Goal: Navigation & Orientation: Find specific page/section

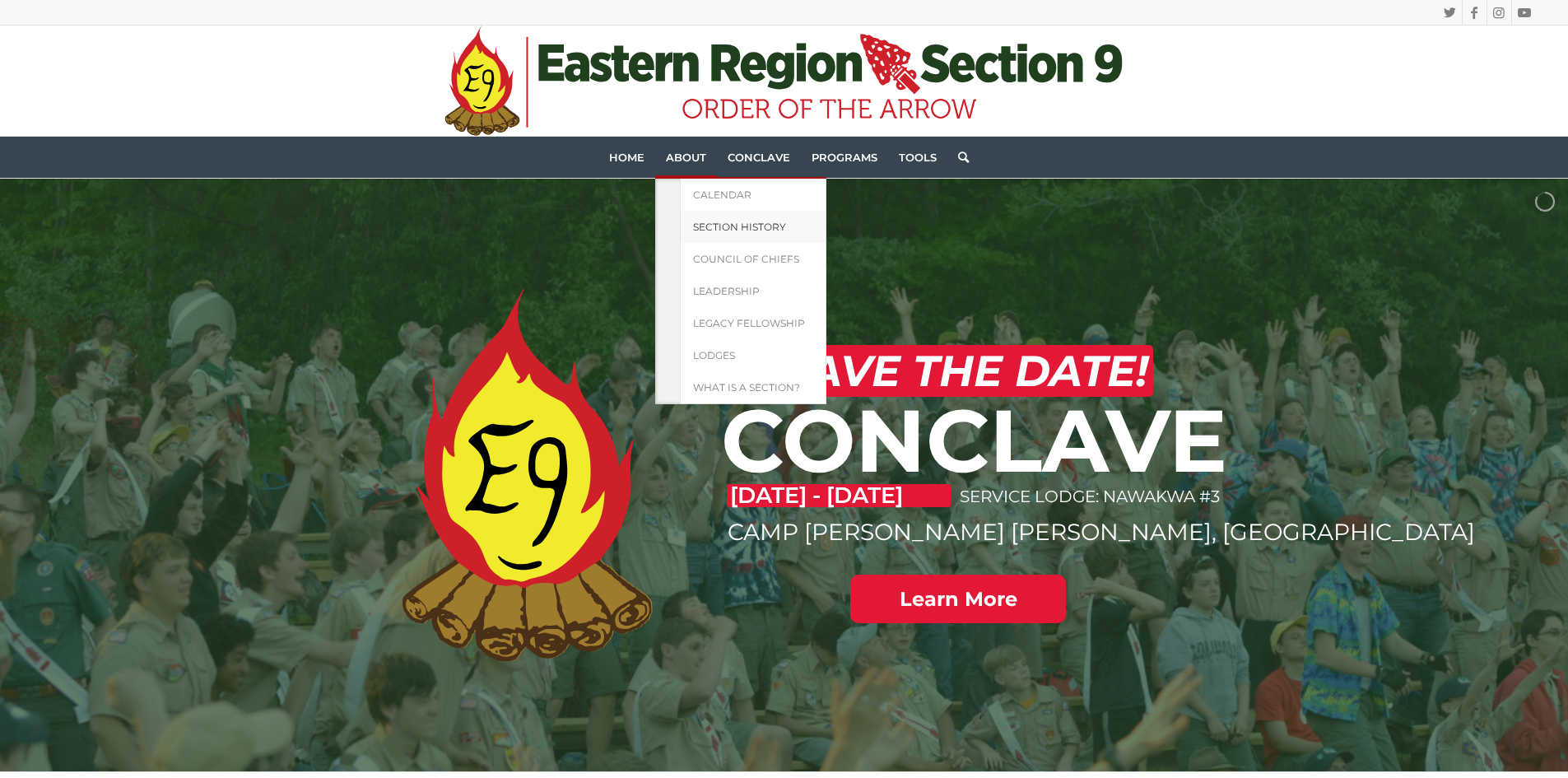
click at [739, 231] on span "Section History" at bounding box center [739, 226] width 93 height 12
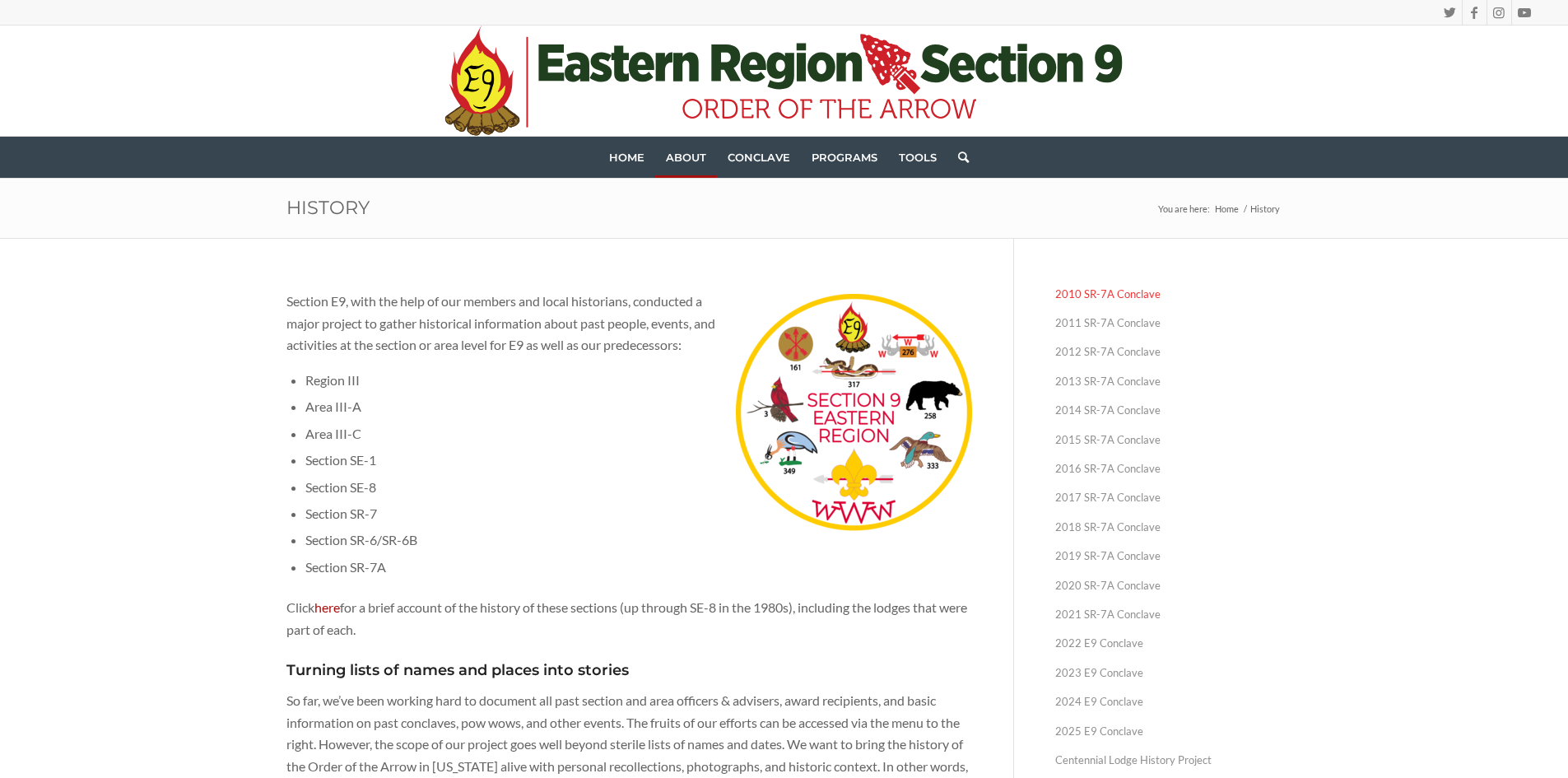
click at [1131, 302] on link "2010 SR-7A Conclave" at bounding box center [1169, 294] width 227 height 29
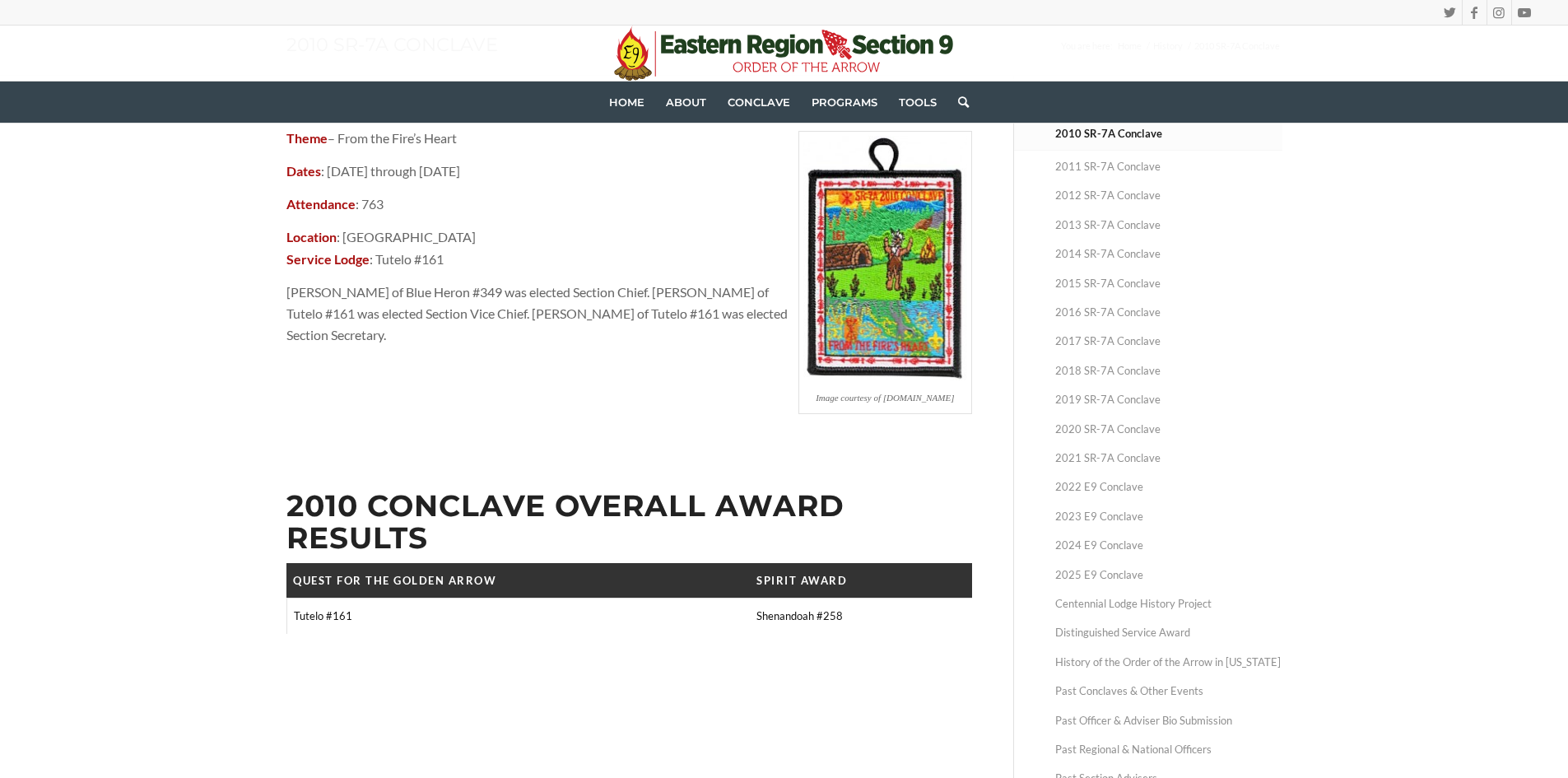
scroll to position [83, 0]
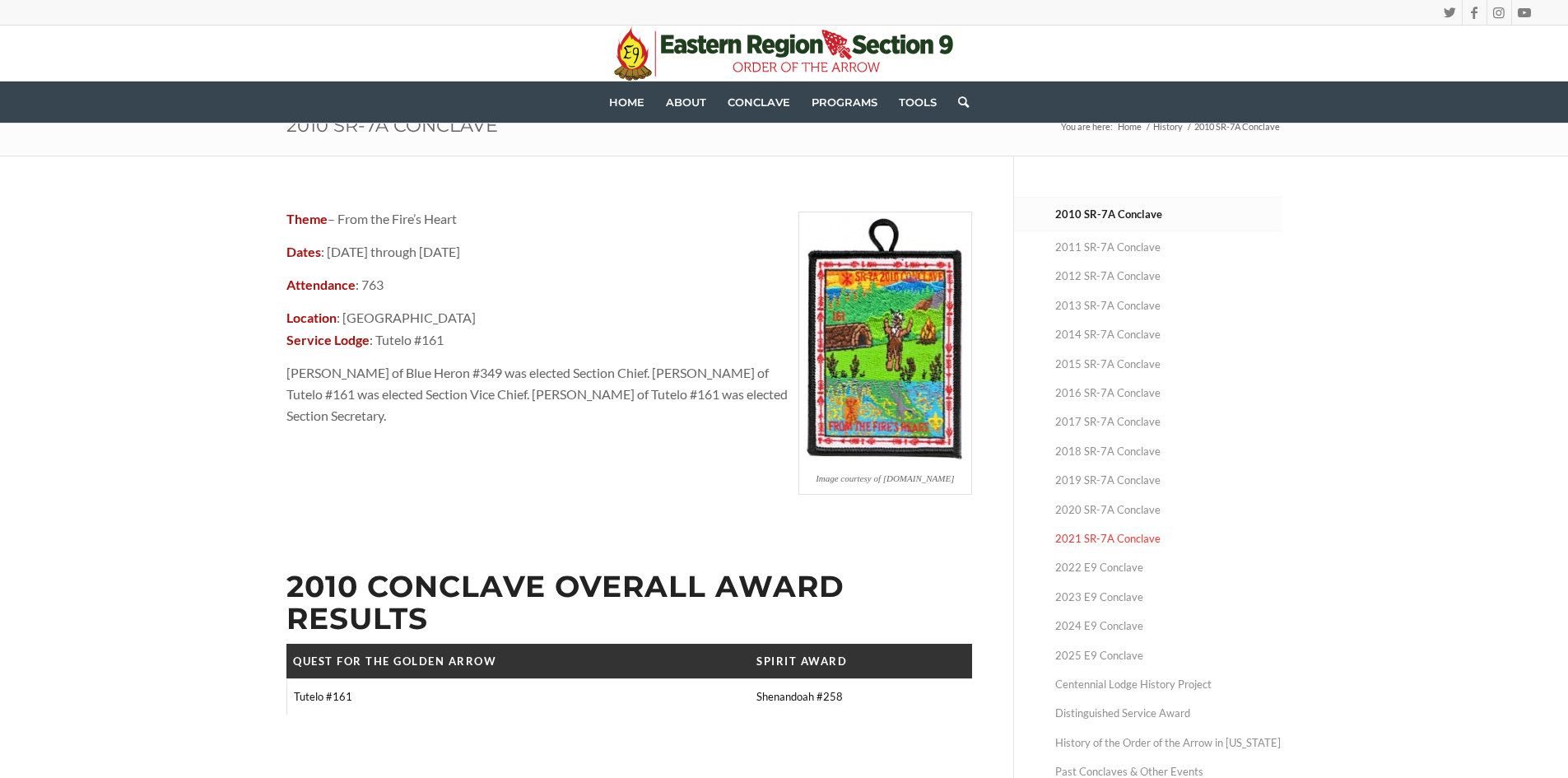
click at [1083, 525] on link "2021 SR-7A Conclave" at bounding box center [1169, 539] width 227 height 29
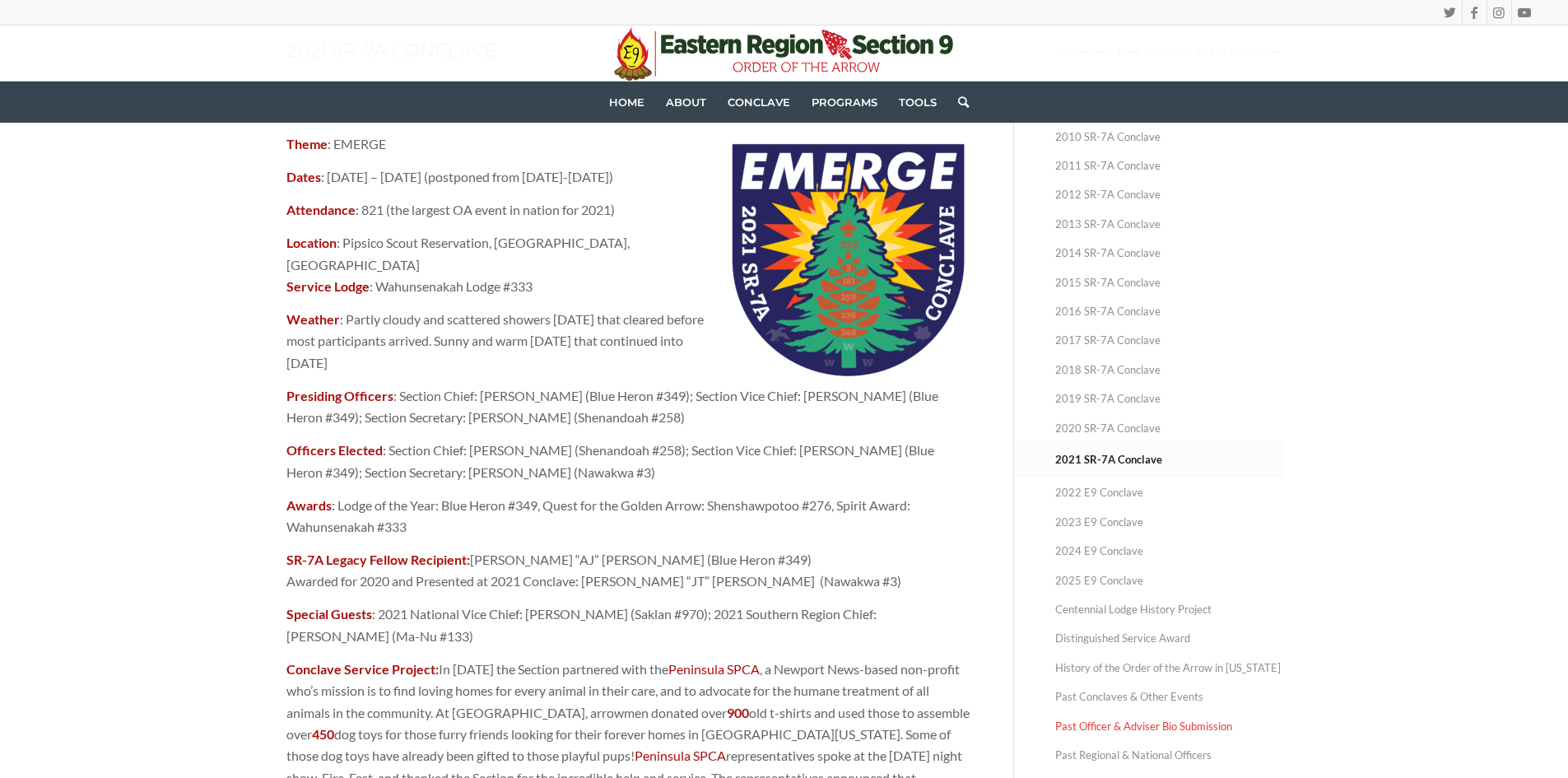
scroll to position [494, 0]
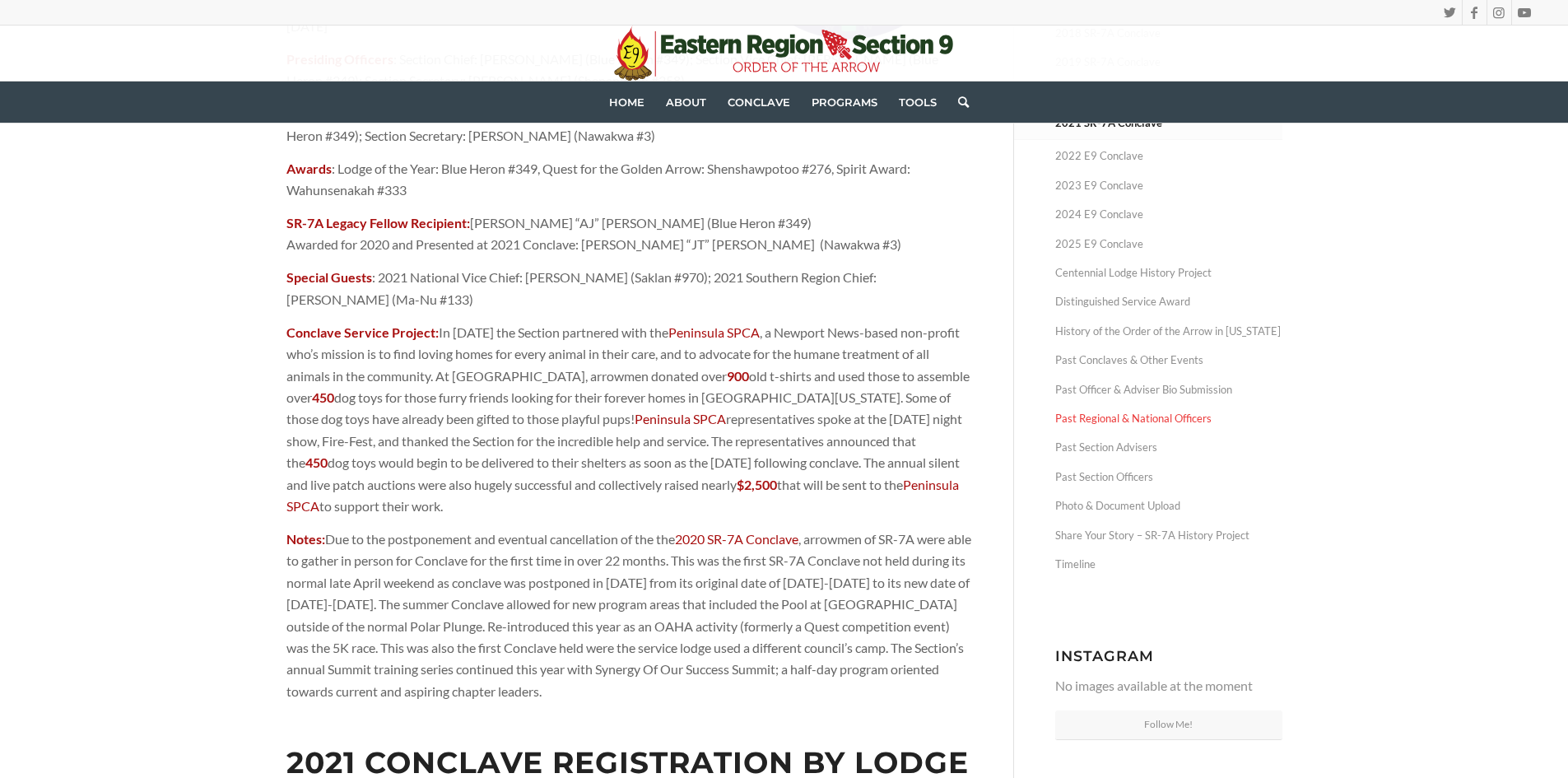
click at [1137, 420] on link "Past Regional & National Officers" at bounding box center [1169, 419] width 227 height 29
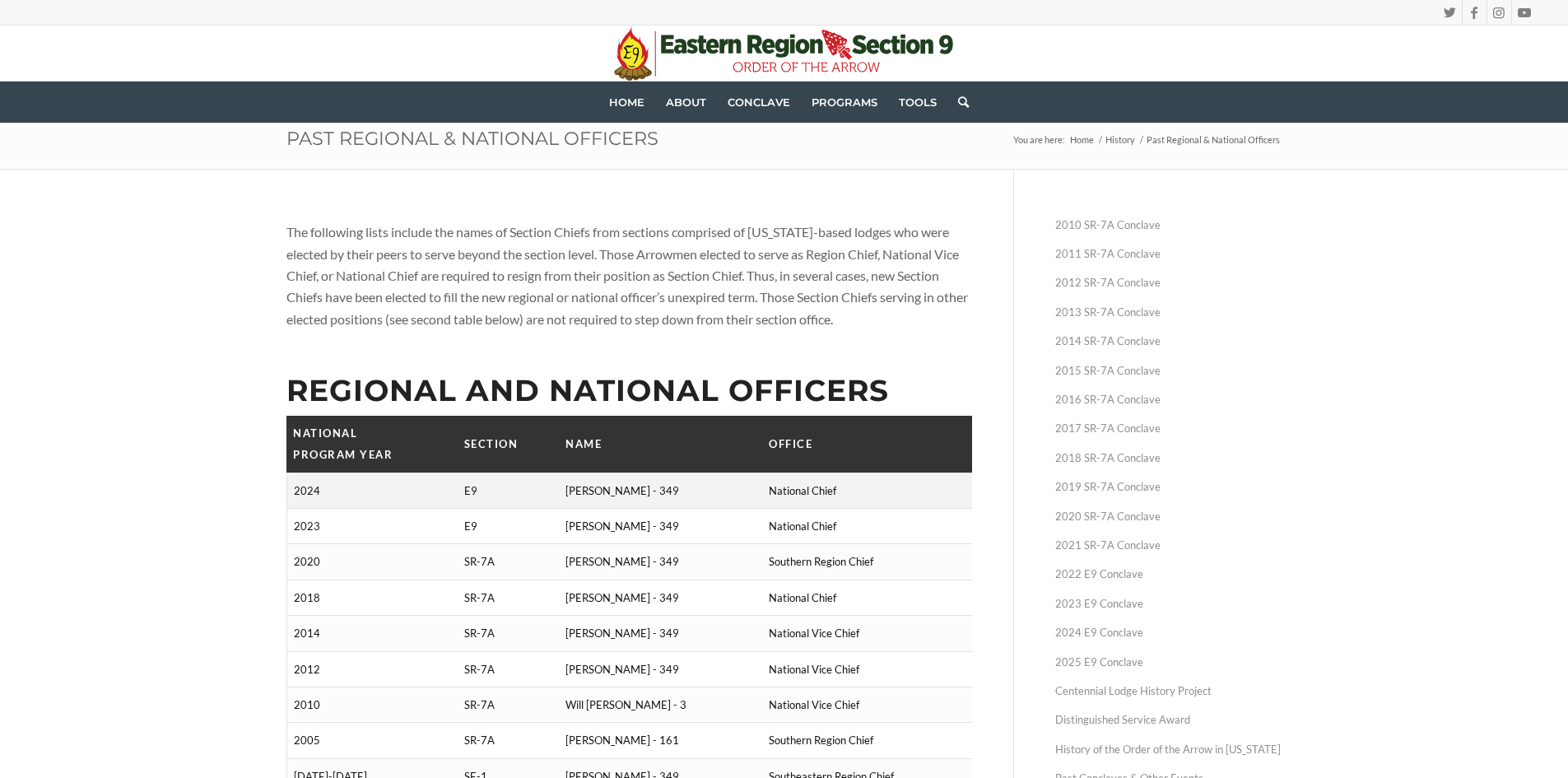
scroll to position [164, 0]
